Goal: Task Accomplishment & Management: Manage account settings

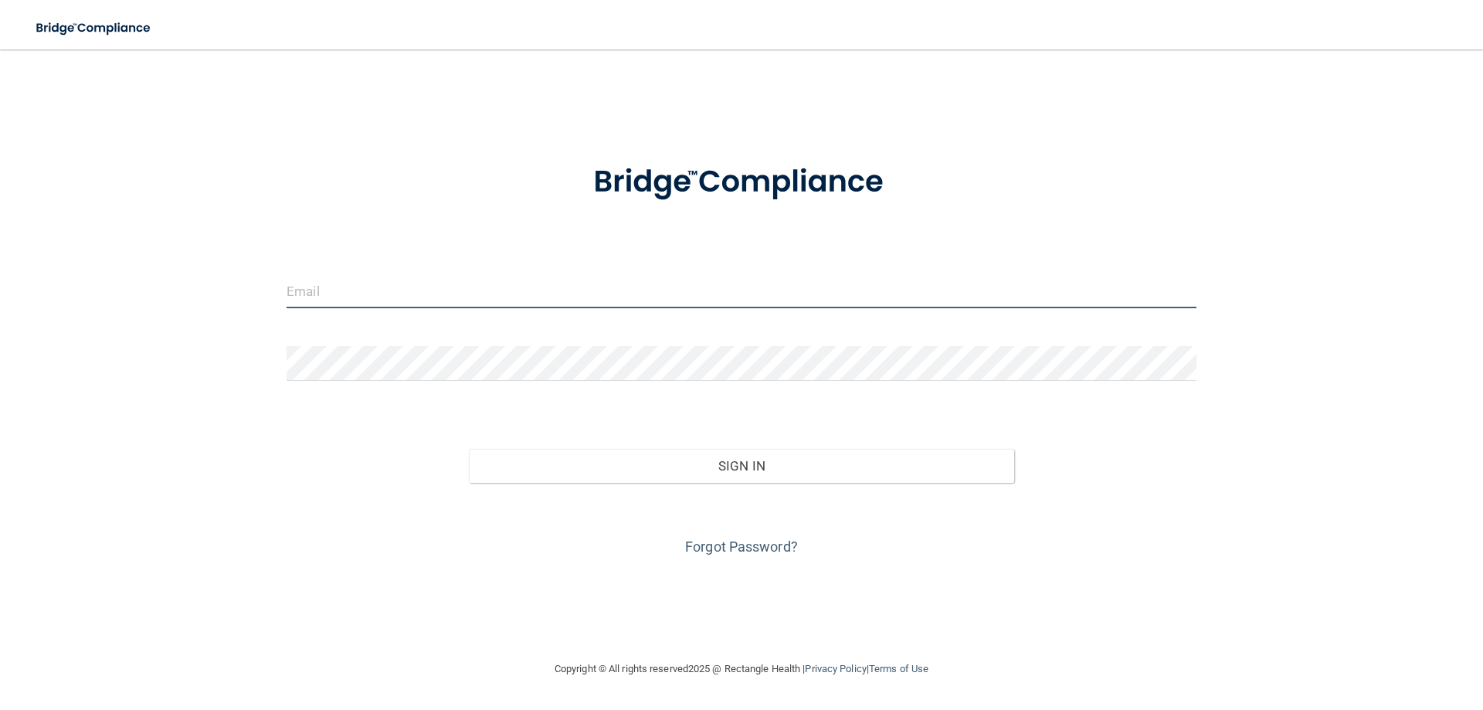
click at [329, 292] on input "email" at bounding box center [741, 290] width 910 height 35
type input "[EMAIL_ADDRESS][DOMAIN_NAME]"
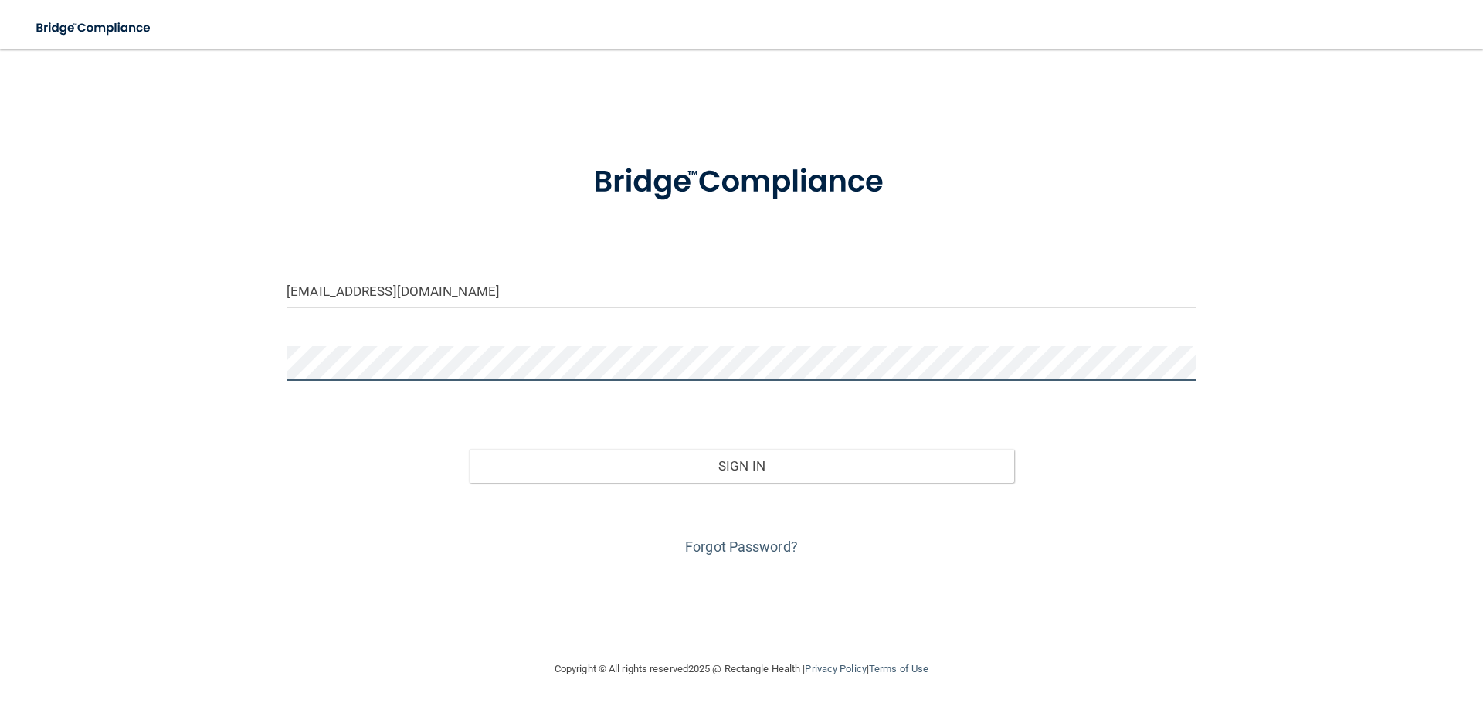
click at [469, 449] on button "Sign In" at bounding box center [742, 466] width 546 height 34
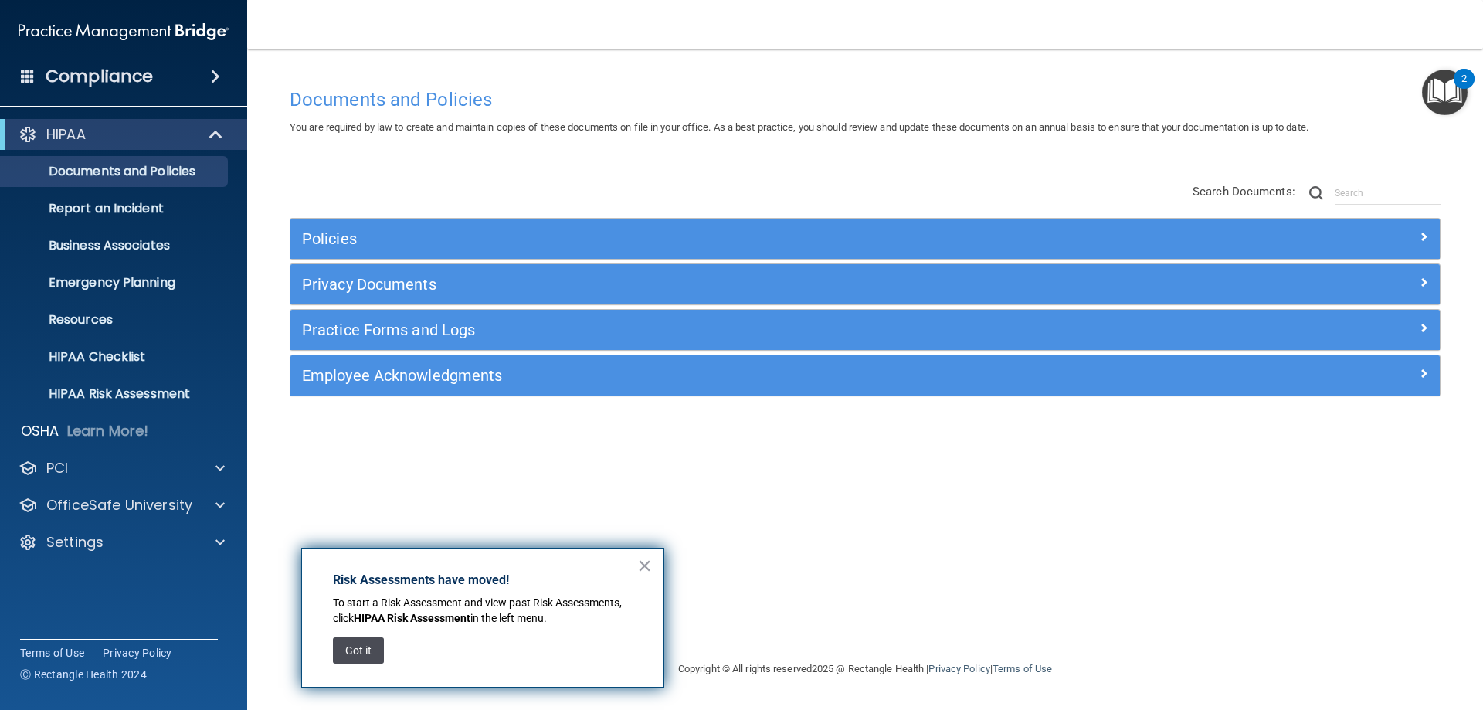
click at [364, 649] on button "Got it" at bounding box center [358, 650] width 51 height 26
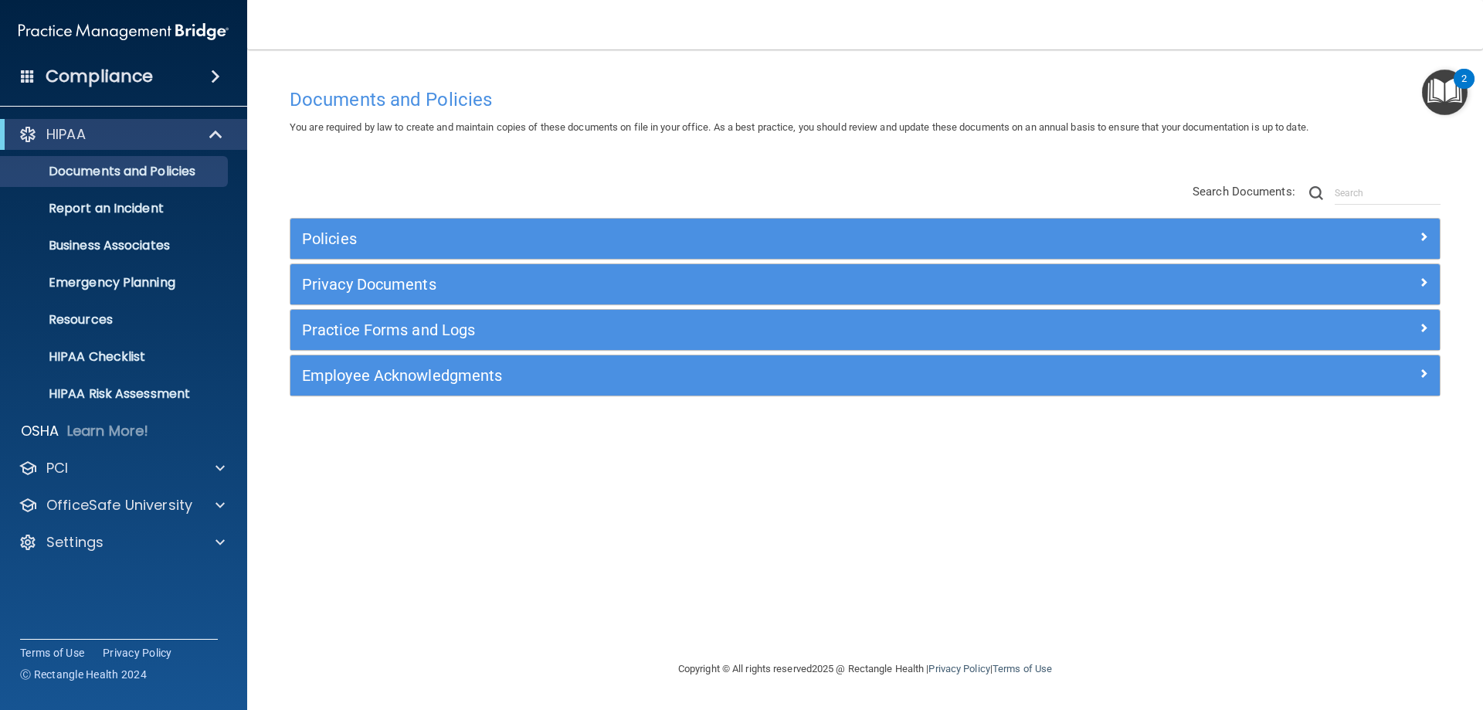
click at [1462, 83] on div "2" at bounding box center [1463, 89] width 5 height 20
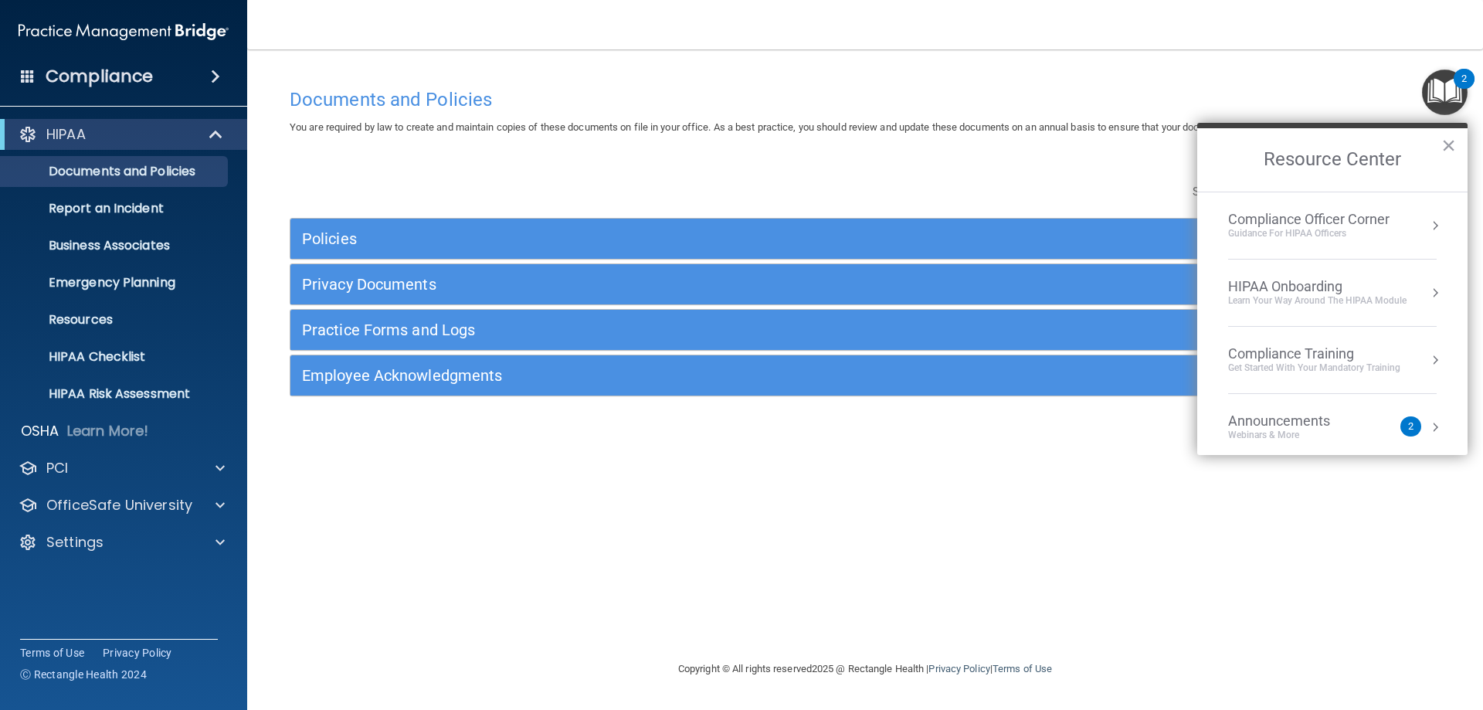
click at [1341, 83] on div "Documents and Policies" at bounding box center [865, 99] width 1174 height 38
click at [1456, 147] on h2 "Resource Center" at bounding box center [1332, 159] width 270 height 63
click at [1443, 143] on button "×" at bounding box center [1448, 145] width 15 height 25
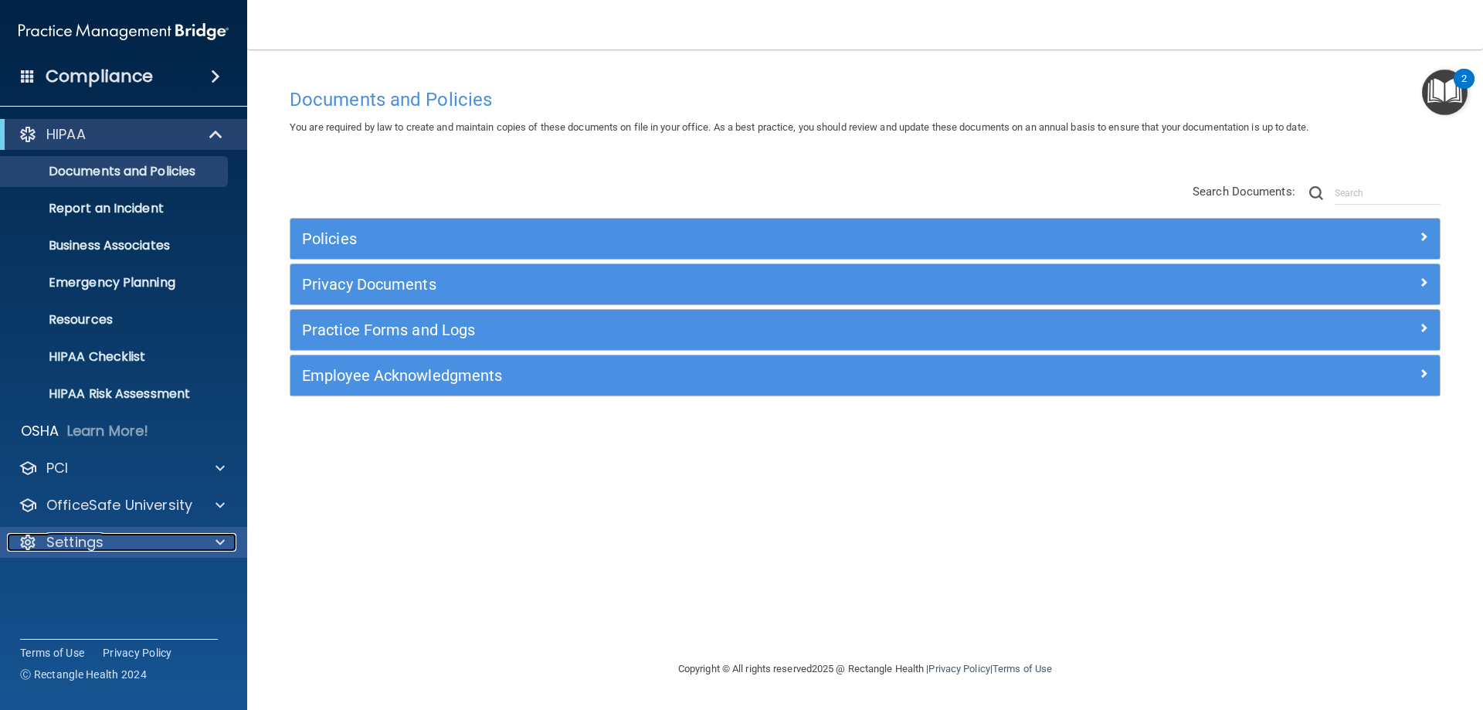
click at [198, 544] on div at bounding box center [217, 542] width 39 height 19
click at [94, 580] on p "My Account" at bounding box center [115, 578] width 211 height 15
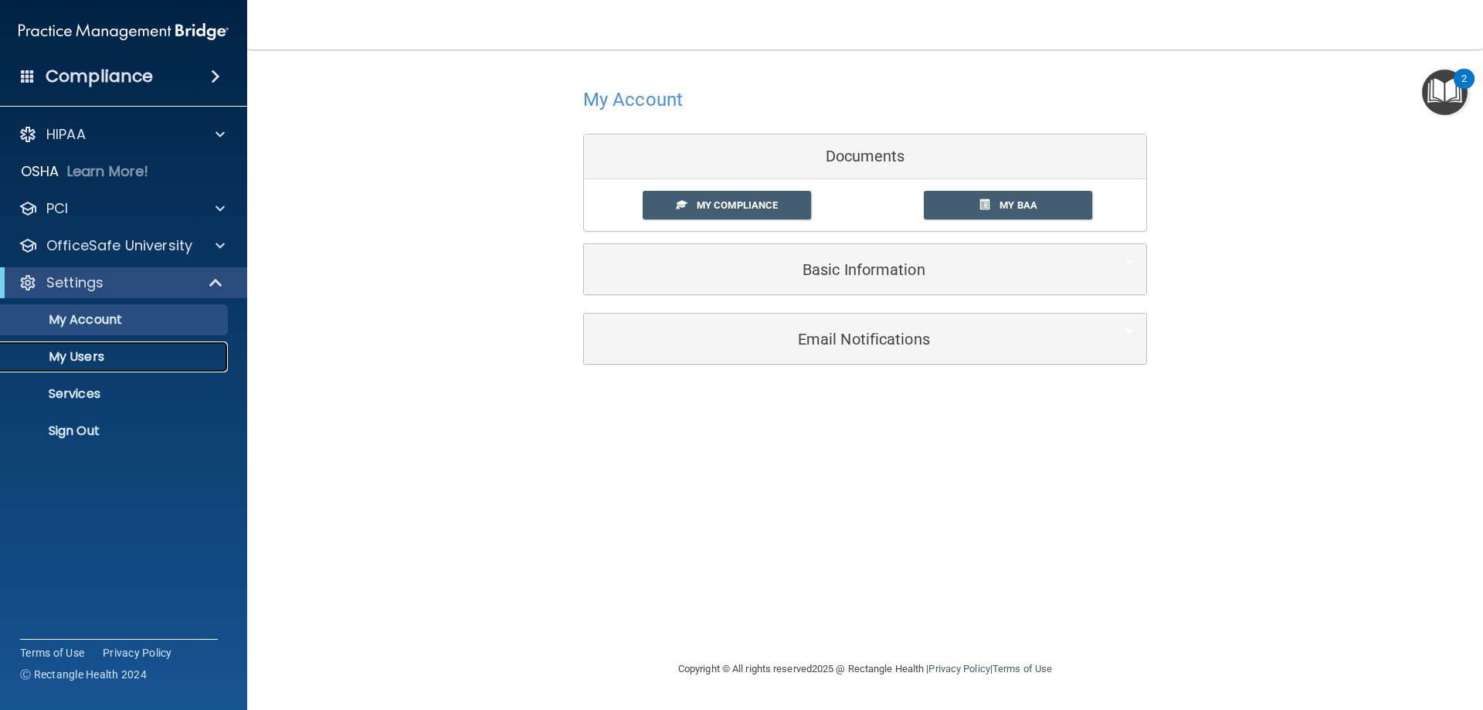
click at [50, 358] on p "My Users" at bounding box center [115, 356] width 211 height 15
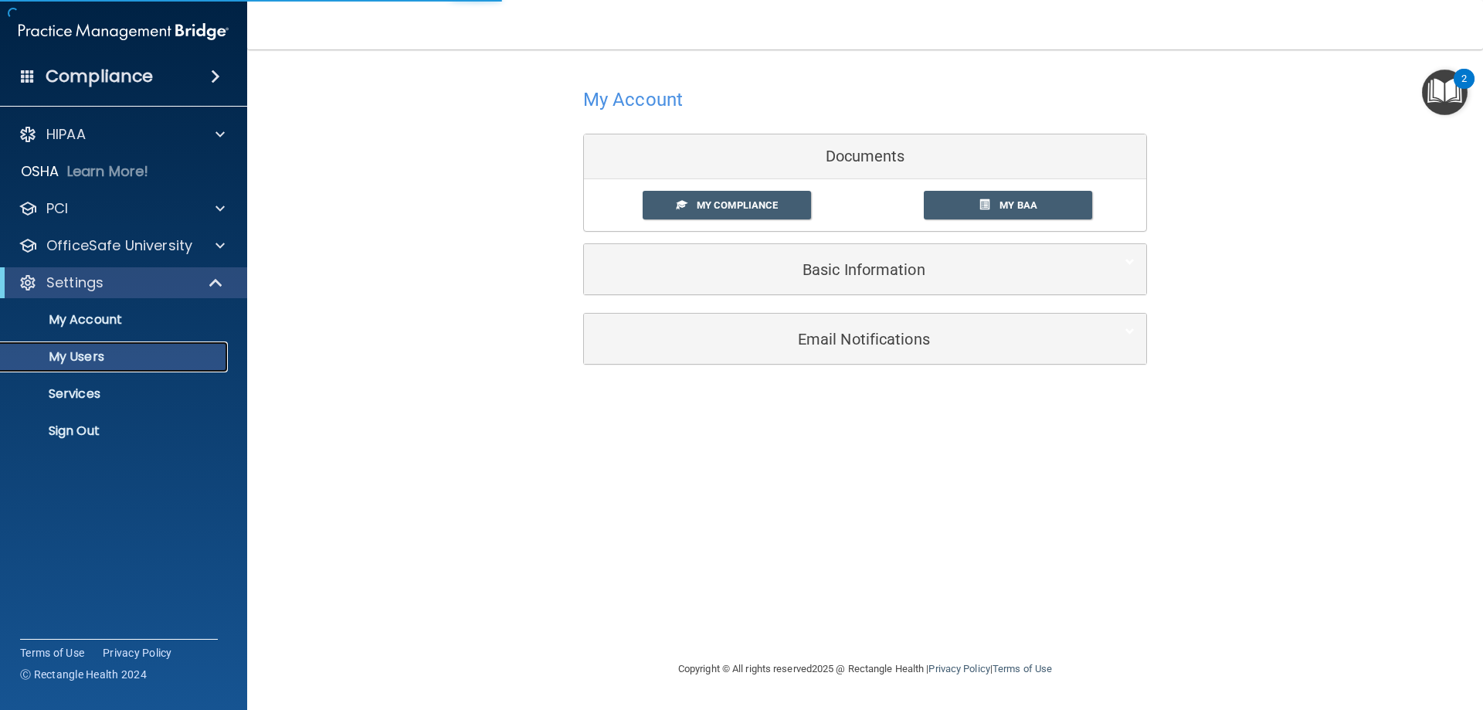
select select "20"
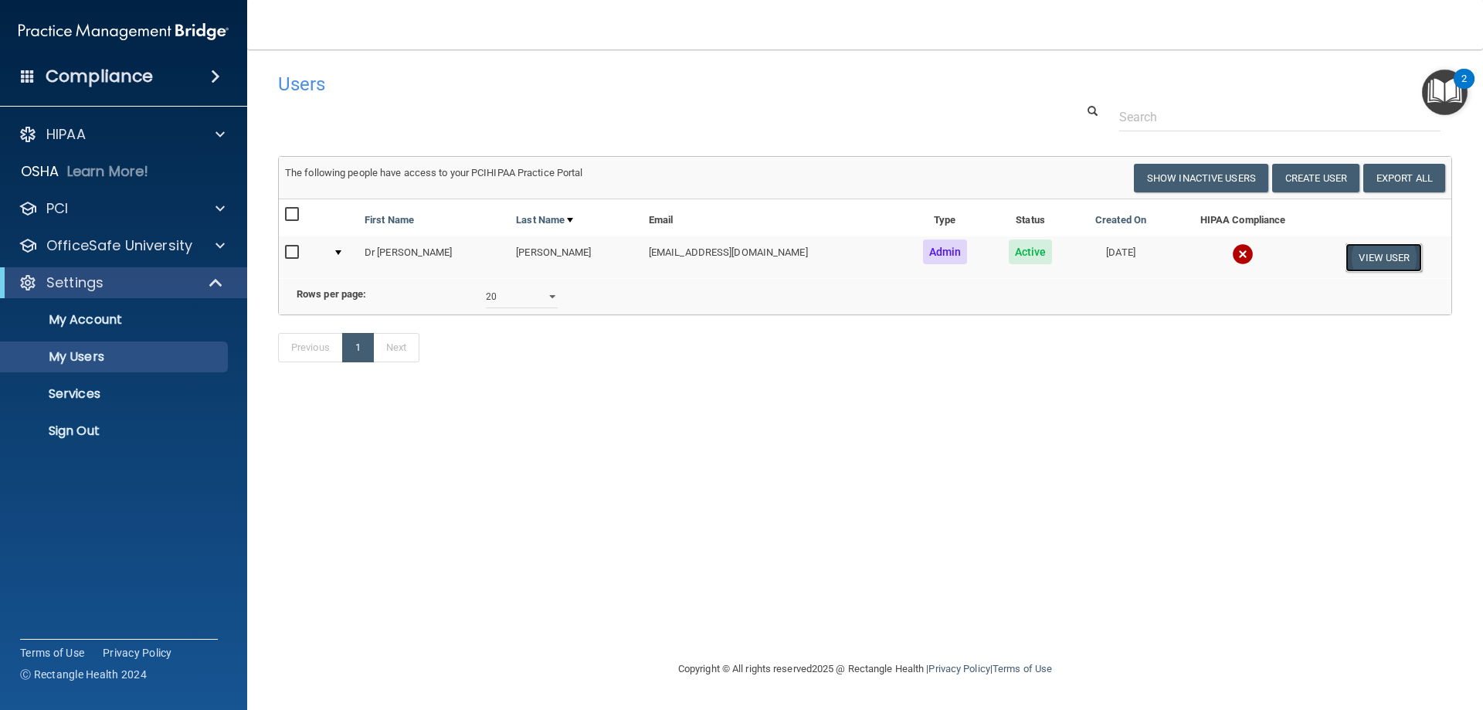
click at [1368, 252] on button "View User" at bounding box center [1383, 257] width 76 height 29
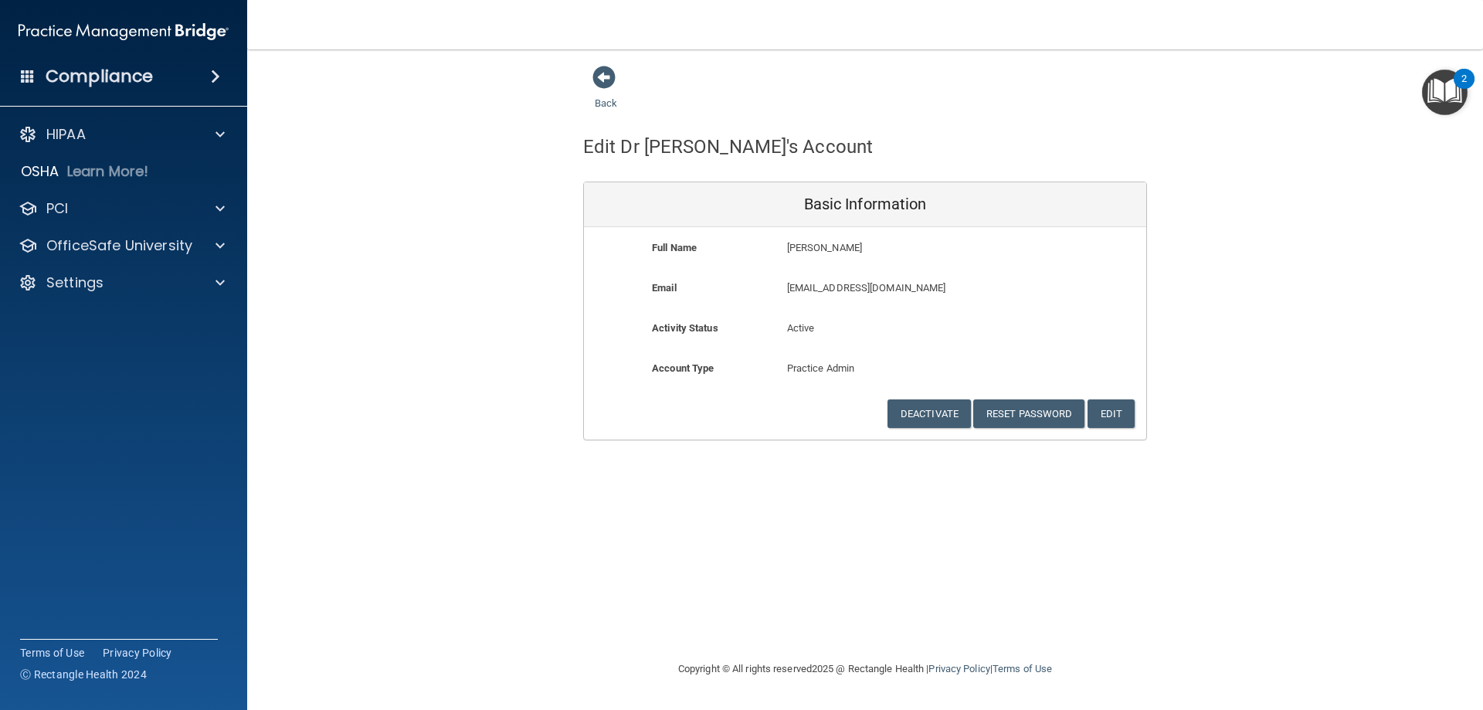
click at [180, 78] on div "Compliance" at bounding box center [123, 76] width 247 height 34
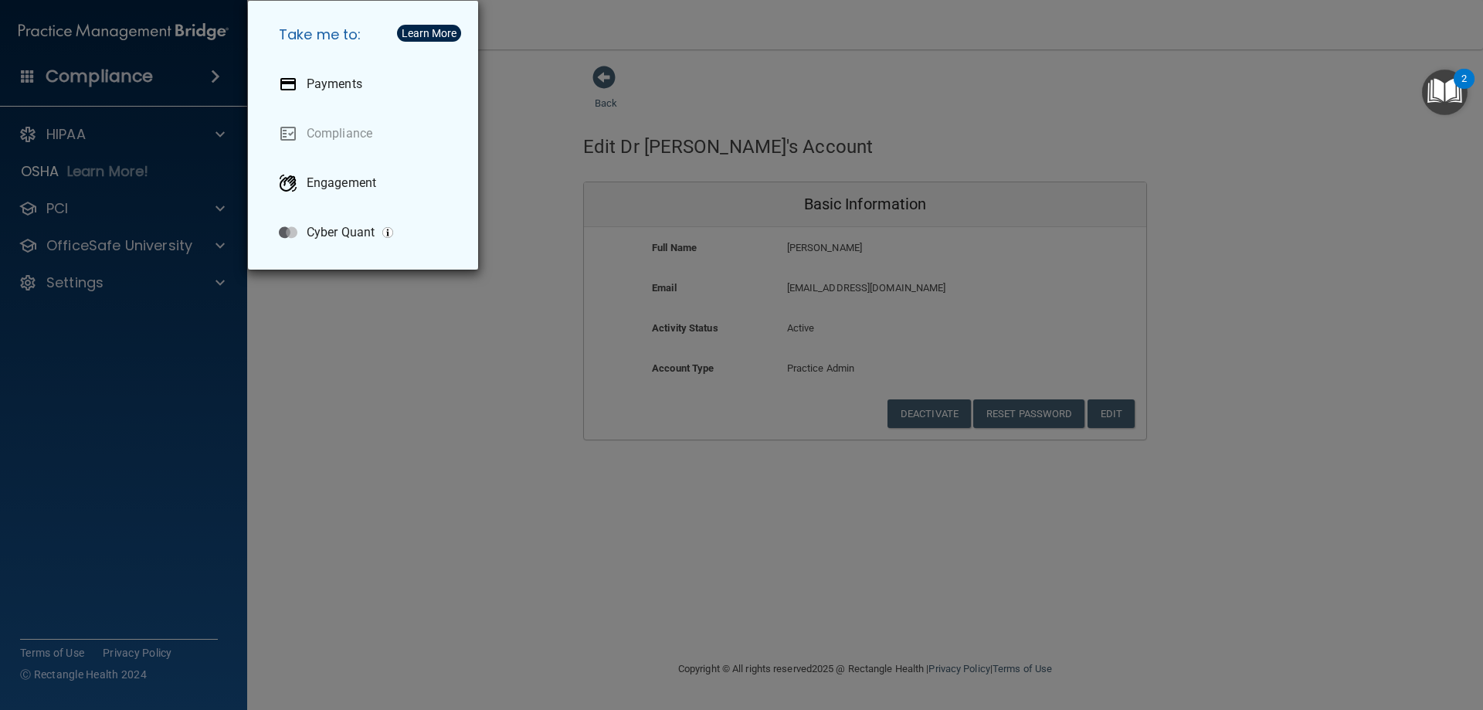
click at [409, 415] on div "Take me to: Payments Compliance Engagement Cyber Quant" at bounding box center [741, 355] width 1483 height 710
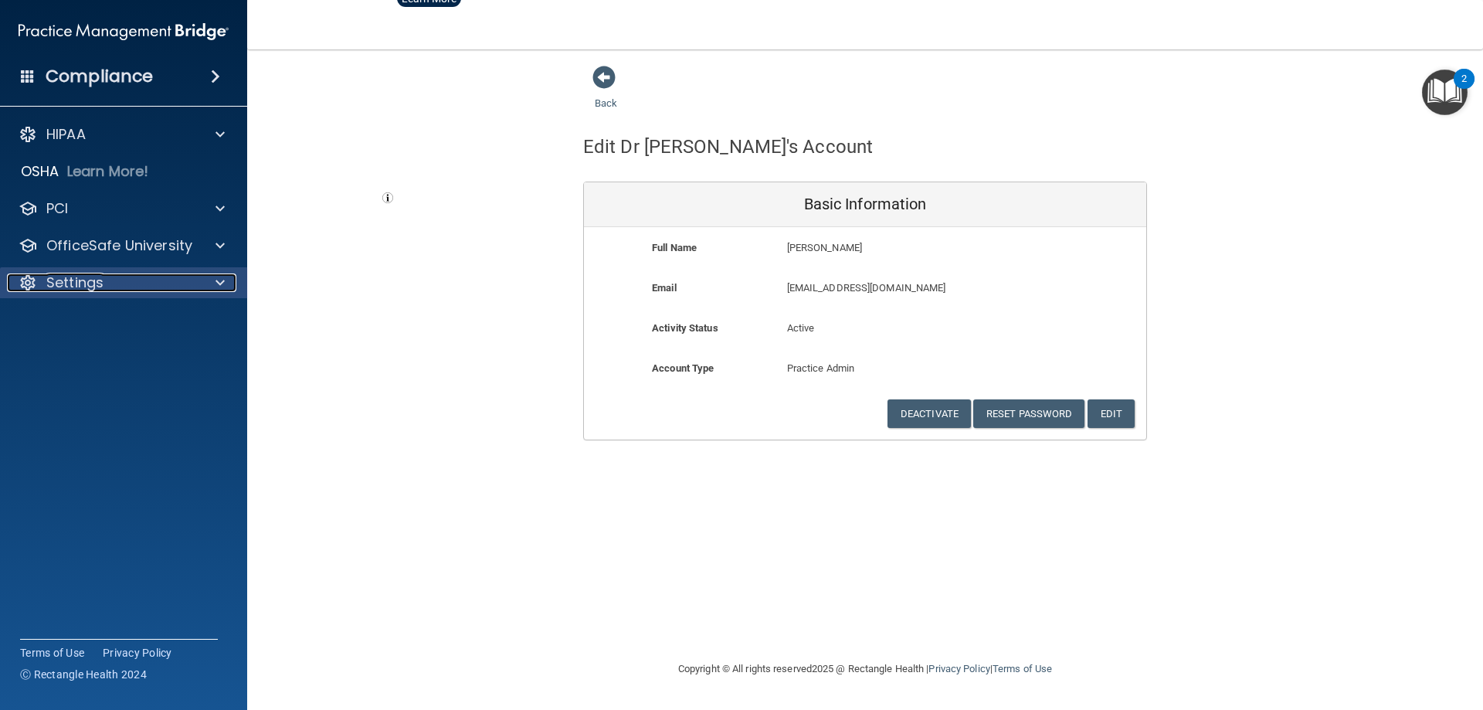
click at [59, 280] on p "Settings" at bounding box center [74, 282] width 57 height 19
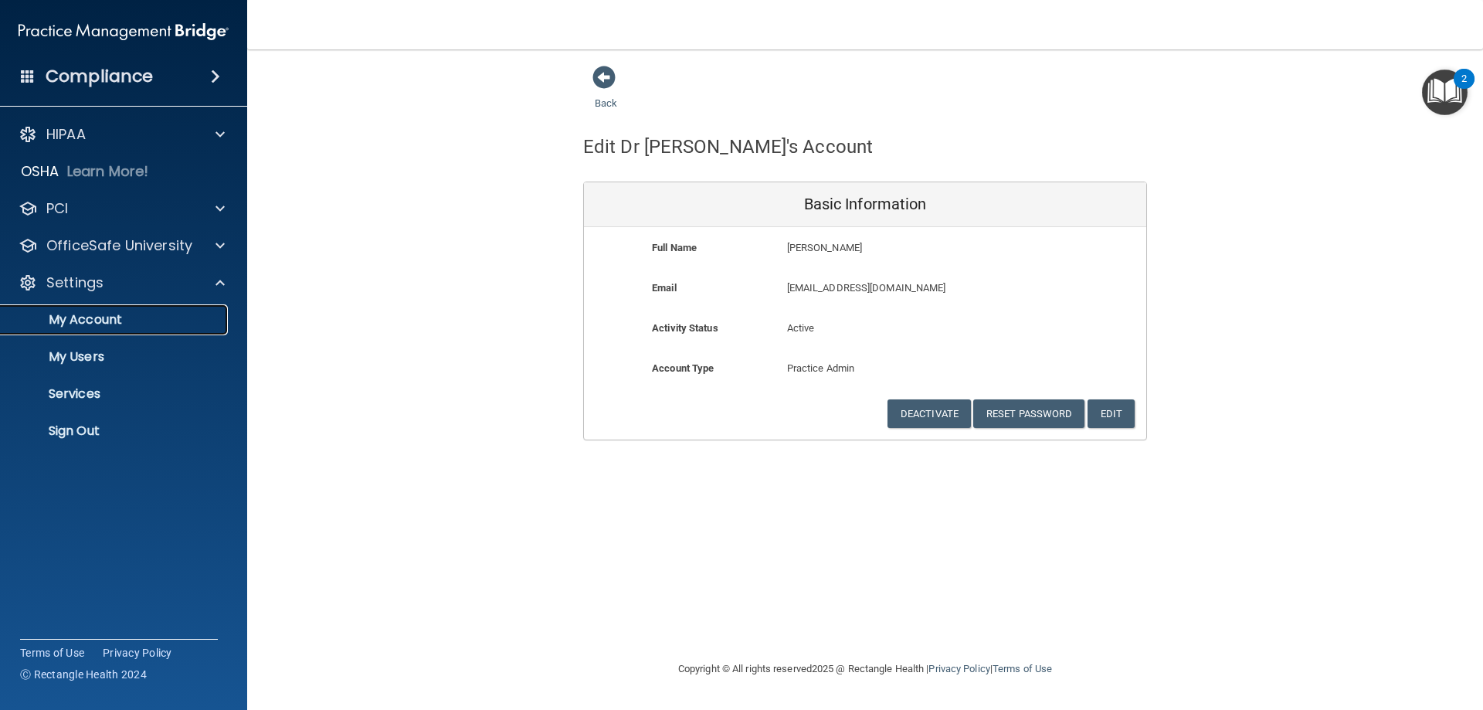
click at [111, 322] on p "My Account" at bounding box center [115, 319] width 211 height 15
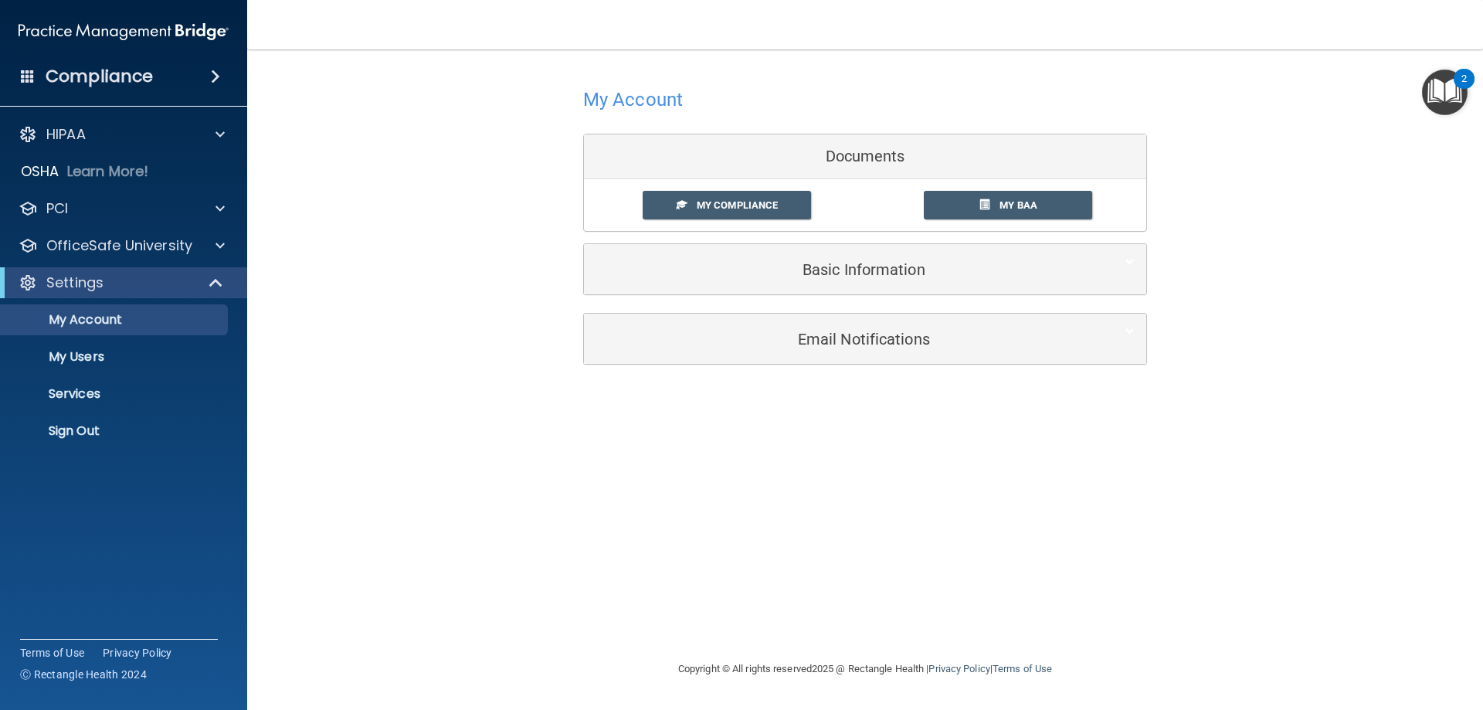
drag, startPoint x: 1401, startPoint y: 0, endPoint x: 1183, endPoint y: 30, distance: 219.8
click at [1183, 30] on nav "Toggle navigation [PERSON_NAME] [EMAIL_ADDRESS][DOMAIN_NAME] Manage My Enterpri…" at bounding box center [865, 24] width 1236 height 49
click at [1246, 93] on div "My Account Documents My Compliance My Compliance My BAA Basic Information Full …" at bounding box center [865, 223] width 1174 height 317
click at [1317, 43] on nav "Toggle navigation [PERSON_NAME] [EMAIL_ADDRESS][DOMAIN_NAME] Manage My Enterpri…" at bounding box center [865, 24] width 1236 height 49
click at [173, 134] on div "HIPAA" at bounding box center [103, 134] width 192 height 19
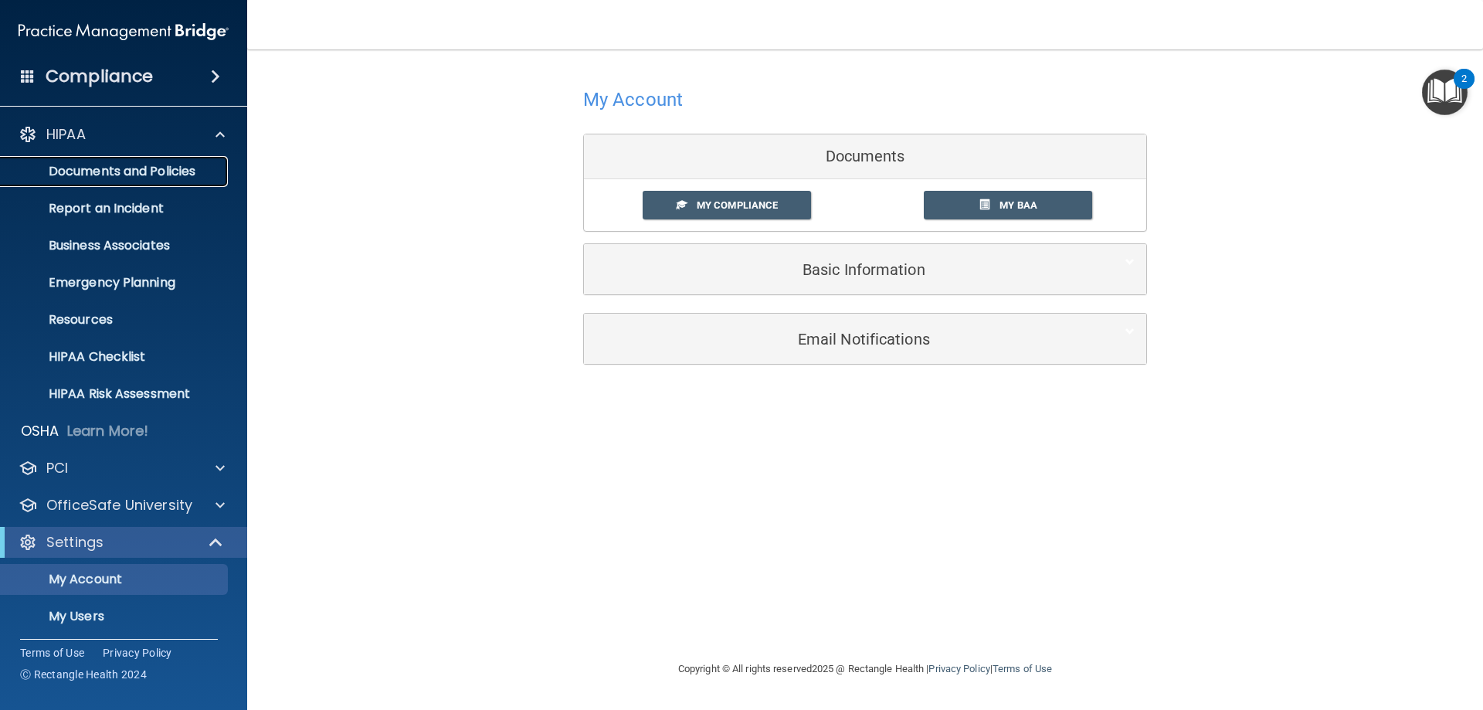
click at [126, 175] on p "Documents and Policies" at bounding box center [115, 171] width 211 height 15
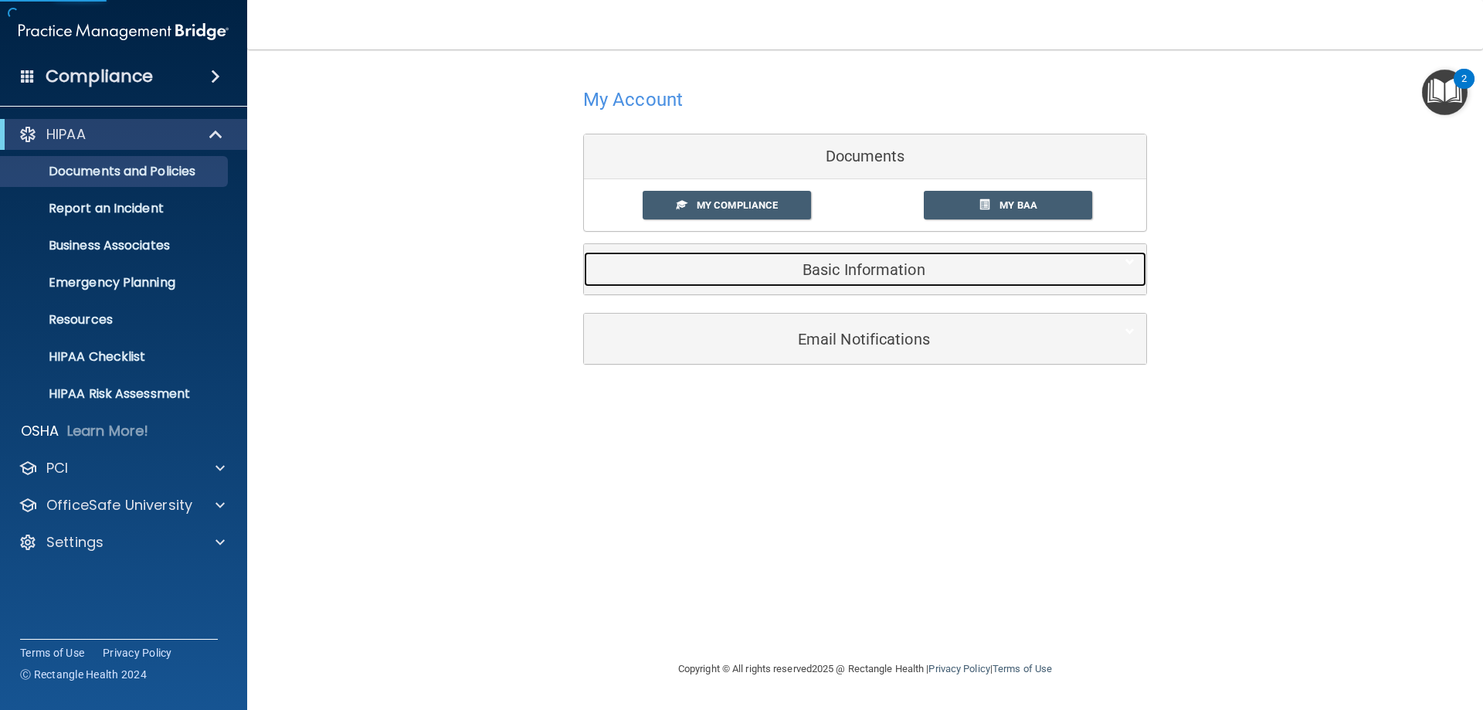
click at [829, 276] on h5 "Basic Information" at bounding box center [841, 269] width 492 height 17
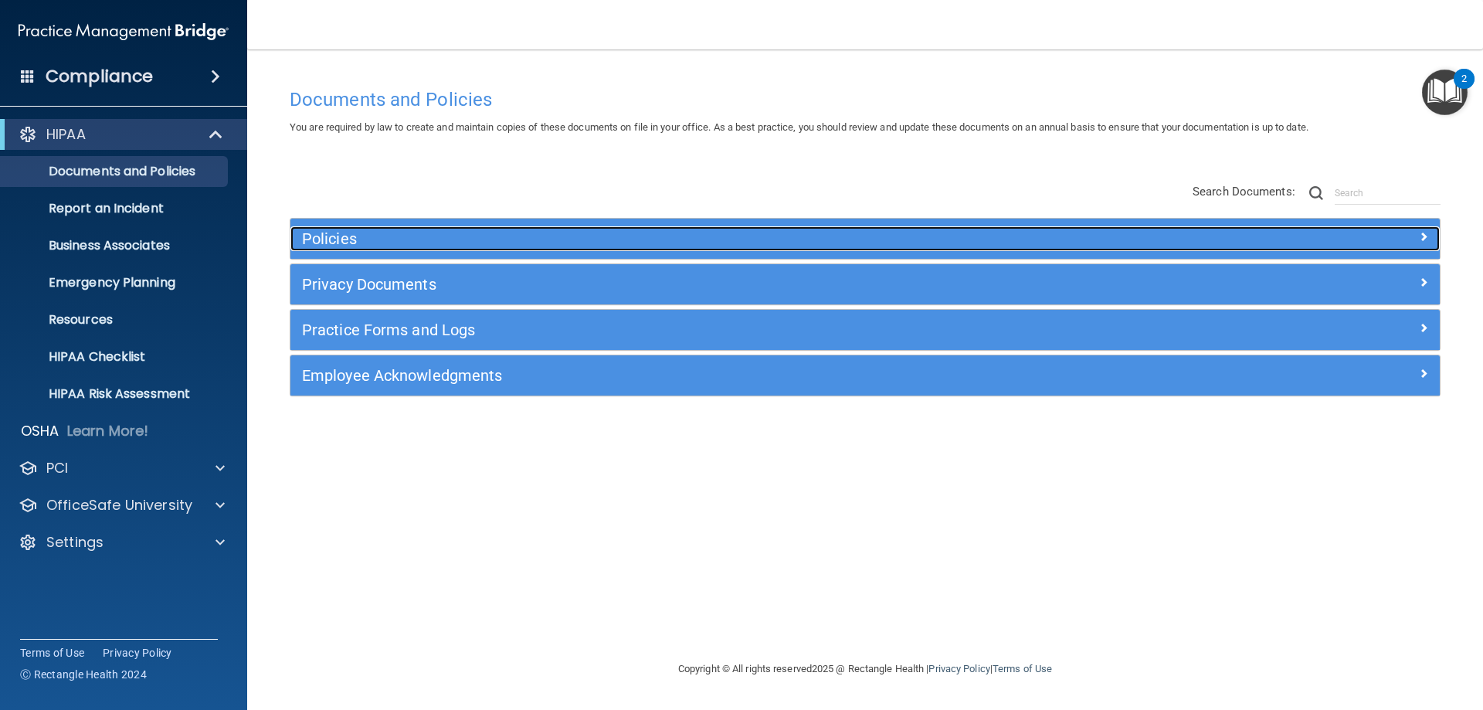
click at [1419, 235] on span at bounding box center [1423, 236] width 9 height 19
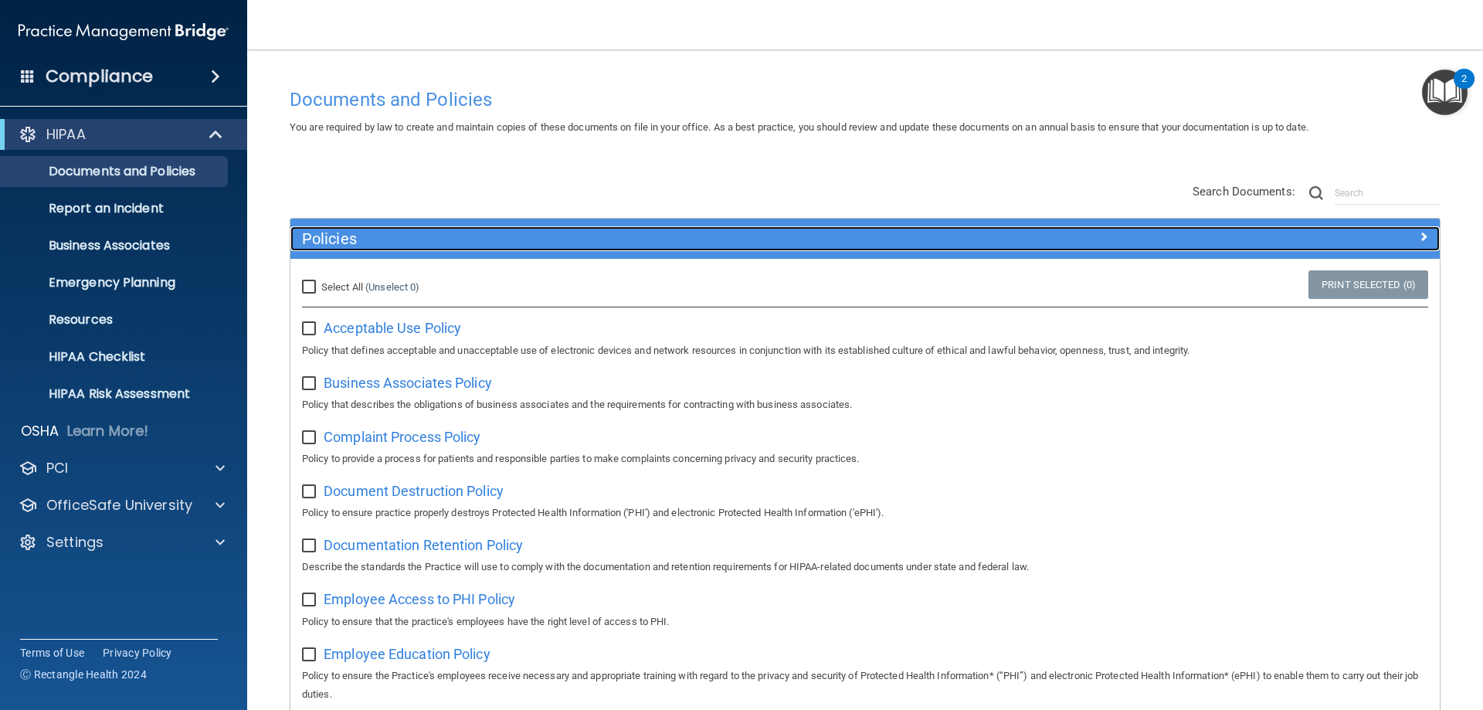
click at [1402, 231] on div at bounding box center [1295, 235] width 287 height 19
